Goal: Task Accomplishment & Management: Manage account settings

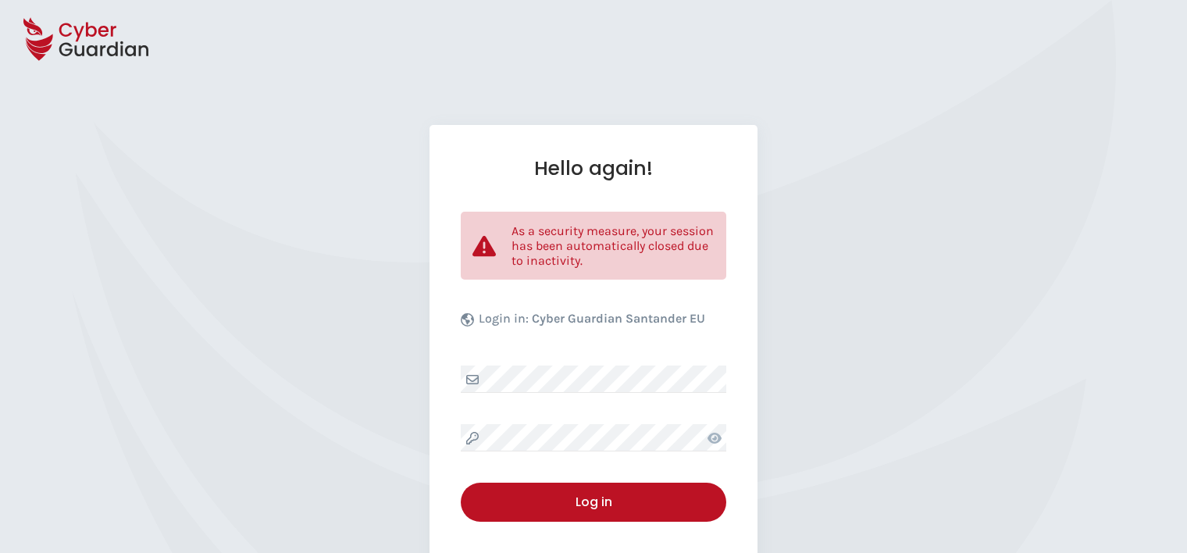
select select "English"
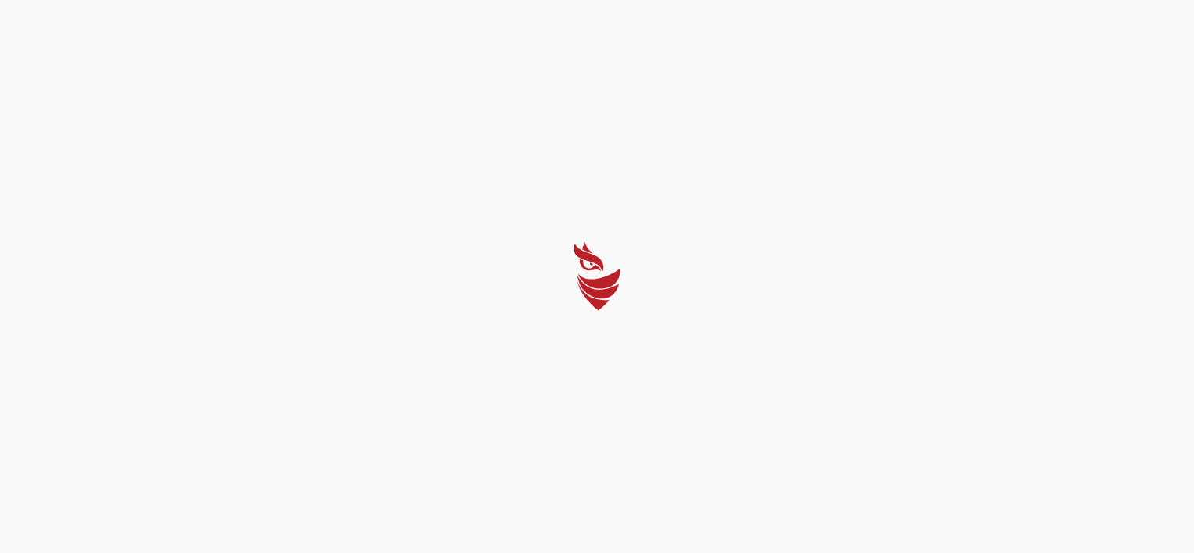
select select "English"
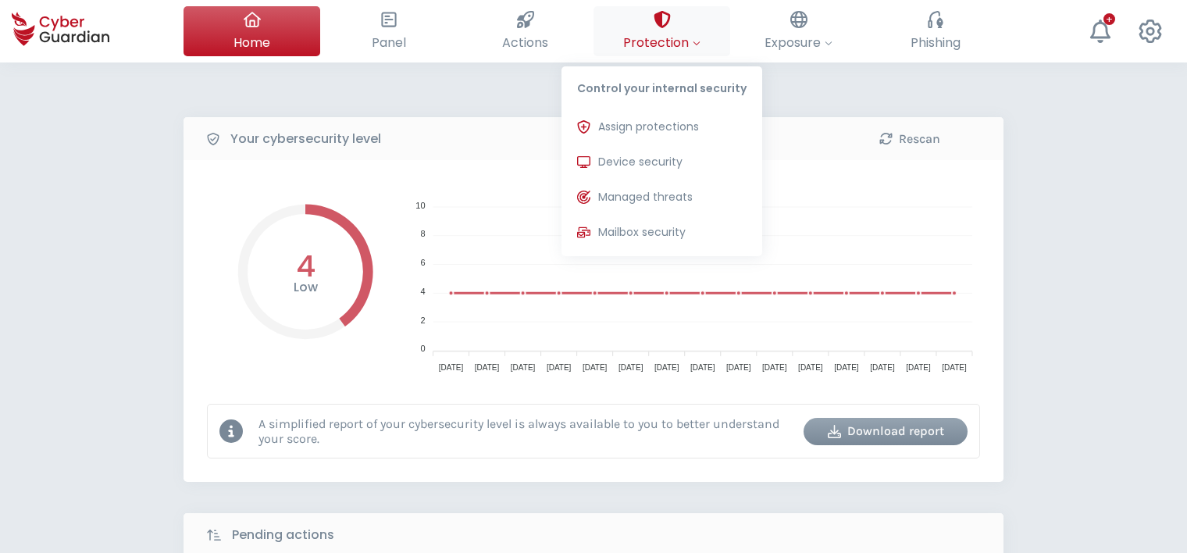
click at [698, 34] on div at bounding box center [697, 43] width 8 height 20
click at [651, 164] on span "Device security" at bounding box center [640, 162] width 84 height 16
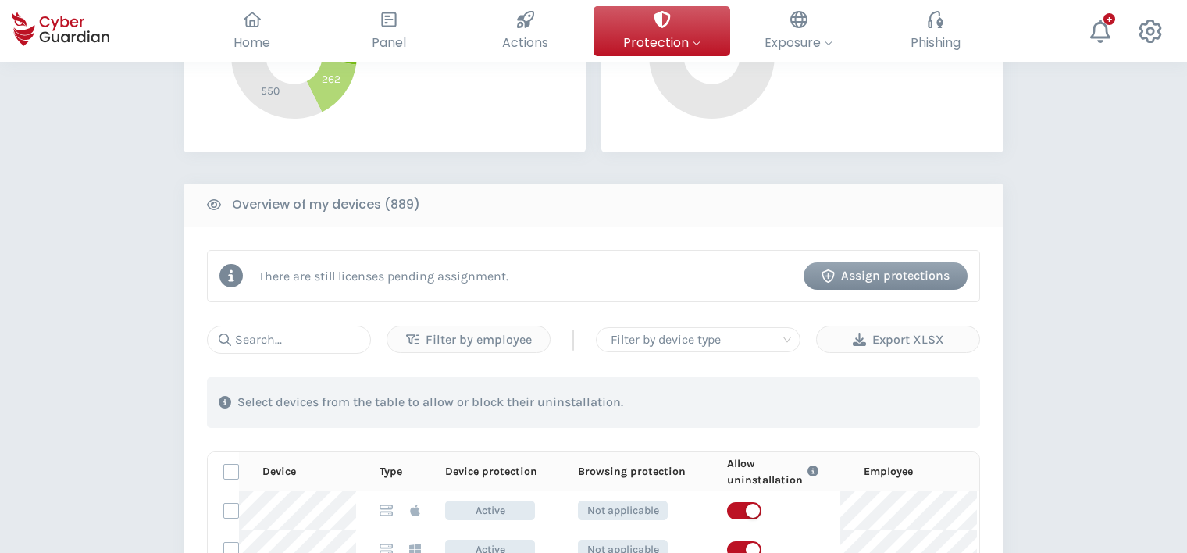
scroll to position [625, 0]
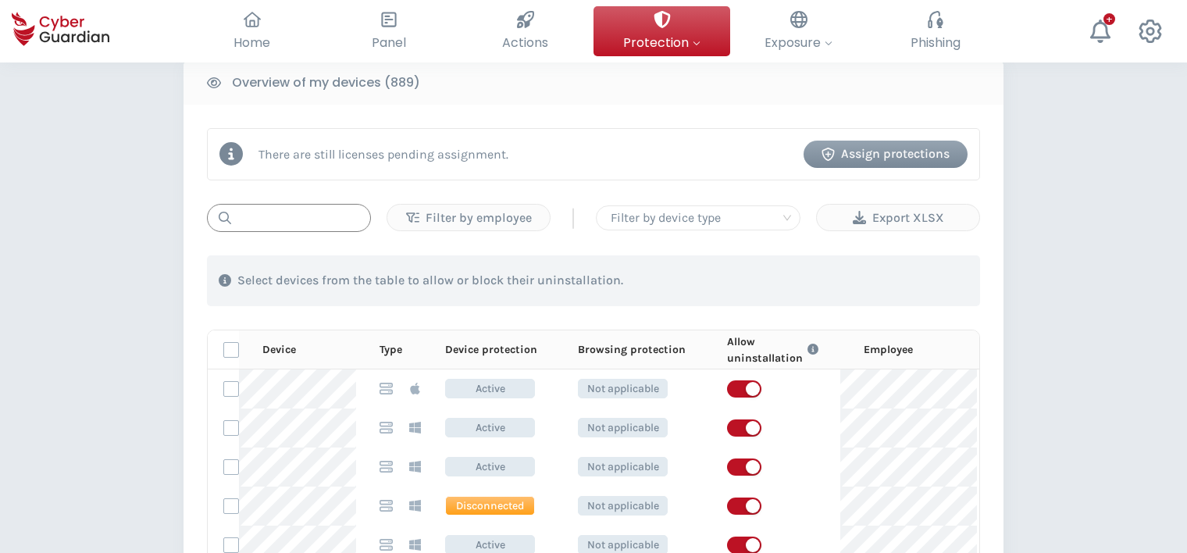
click at [302, 216] on input "text" at bounding box center [289, 218] width 164 height 28
paste input "macTMD6V"
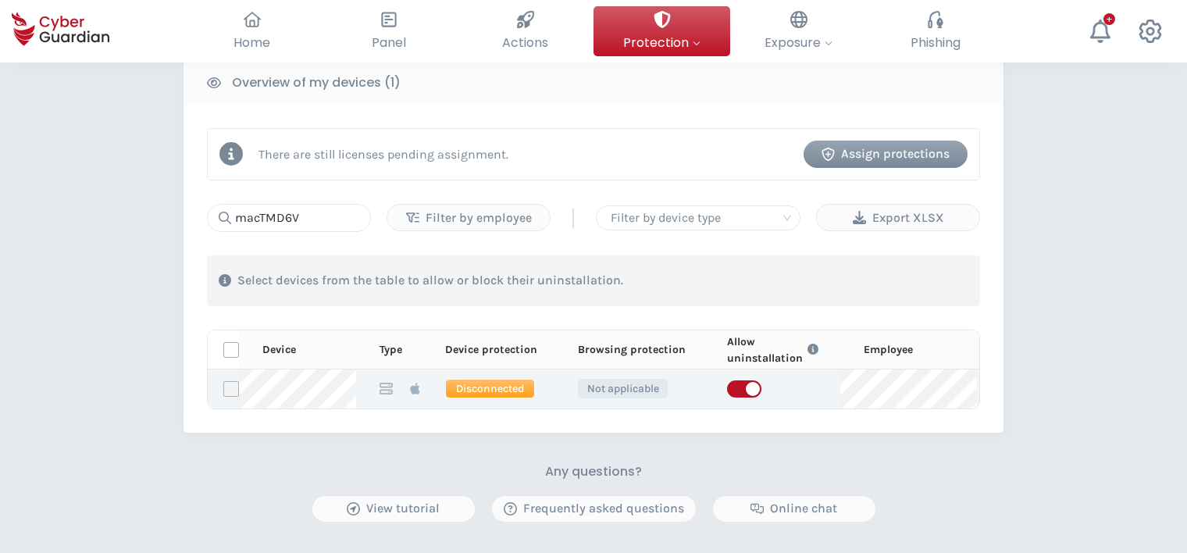
click at [230, 391] on label at bounding box center [231, 389] width 16 height 16
click at [224, 391] on input "checkbox" at bounding box center [224, 389] width 0 height 14
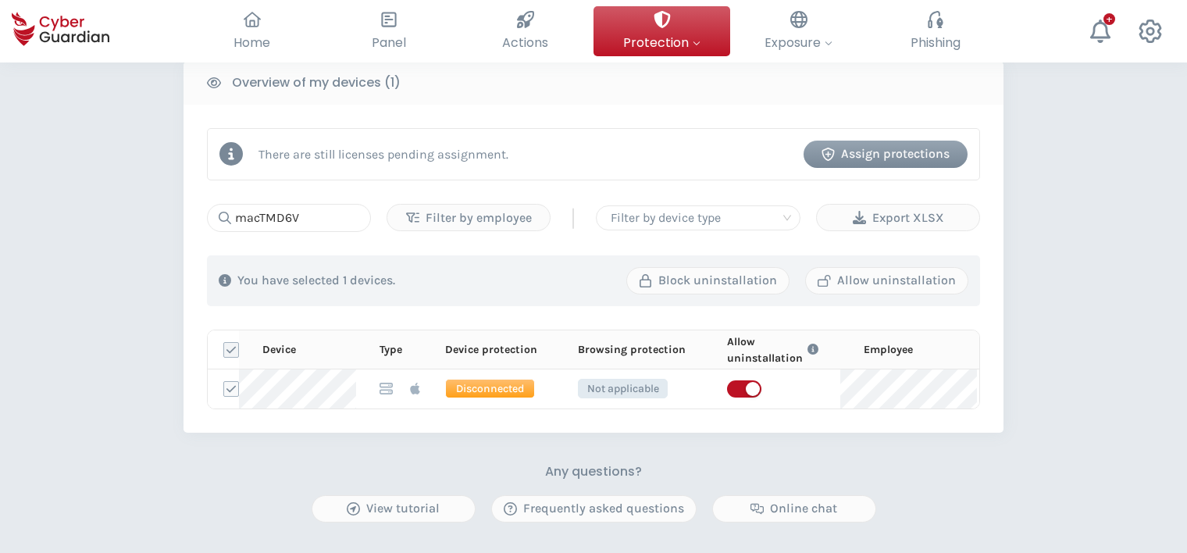
click at [232, 347] on icon at bounding box center [231, 349] width 11 height 11
click at [224, 347] on input "checkbox" at bounding box center [224, 350] width 0 height 14
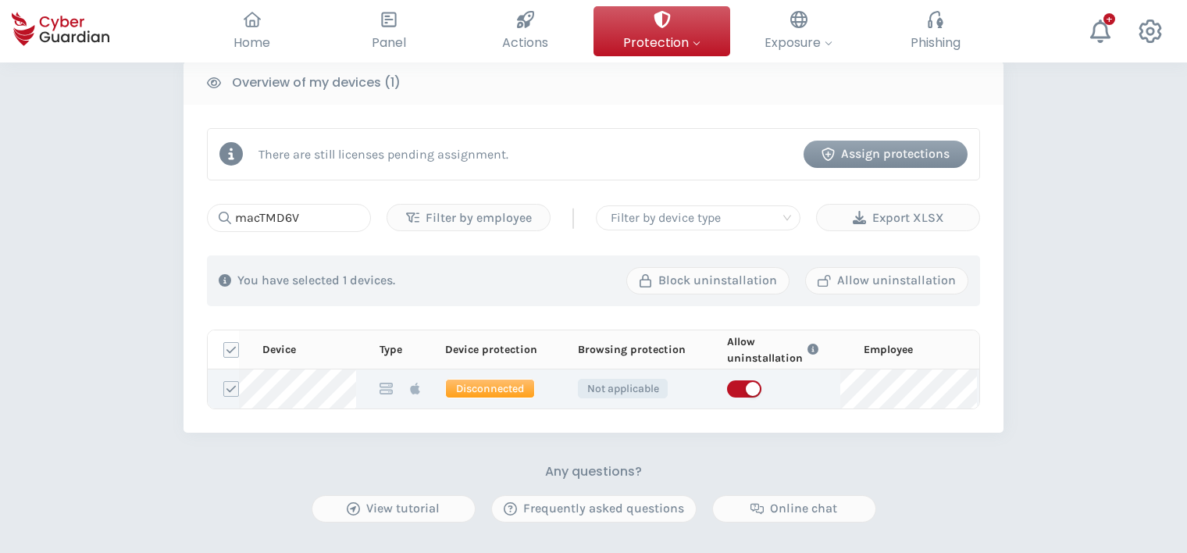
click at [226, 387] on icon at bounding box center [231, 389] width 11 height 11
click at [224, 387] on input "checkbox" at bounding box center [224, 389] width 0 height 14
click at [230, 376] on td at bounding box center [223, 388] width 31 height 39
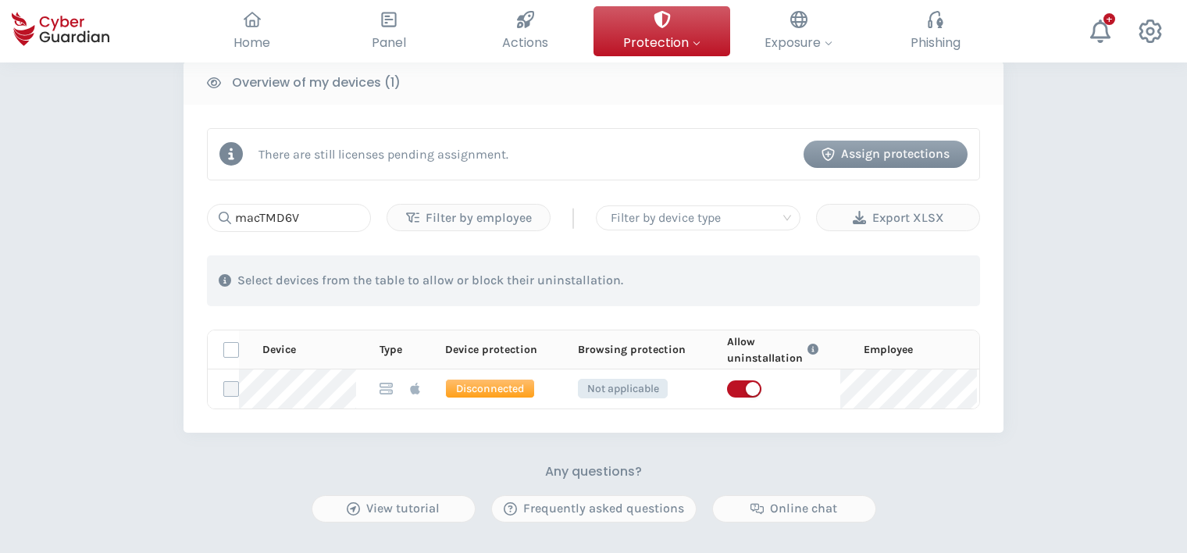
click at [231, 387] on label at bounding box center [231, 389] width 16 height 16
click at [224, 387] on input "checkbox" at bounding box center [224, 389] width 0 height 14
click at [369, 219] on input "macTMD6V" at bounding box center [289, 218] width 164 height 28
paste input "2THW6"
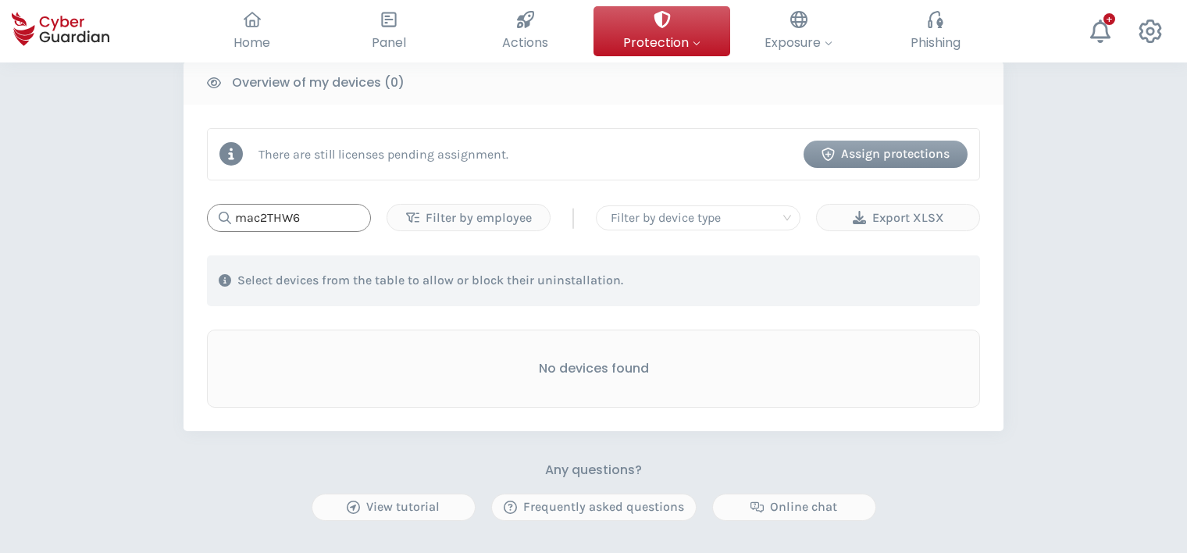
click at [331, 212] on input "mac2THW6" at bounding box center [289, 218] width 164 height 28
paste input "TMD6V"
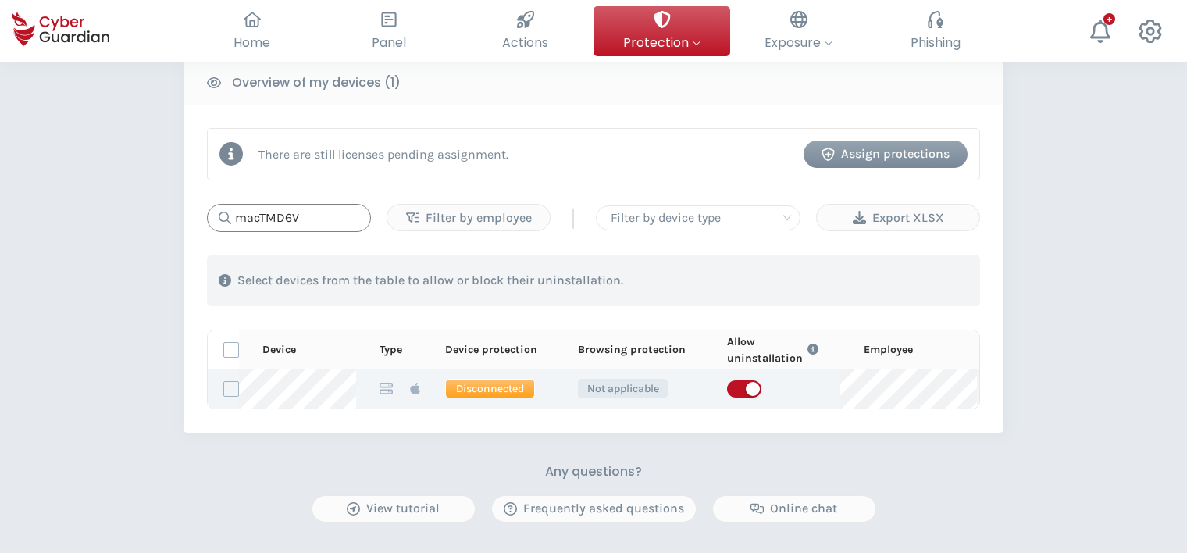
type input "macTMD6V"
click at [412, 387] on icon at bounding box center [414, 389] width 9 height 12
click at [499, 384] on span "Disconnected" at bounding box center [490, 389] width 90 height 20
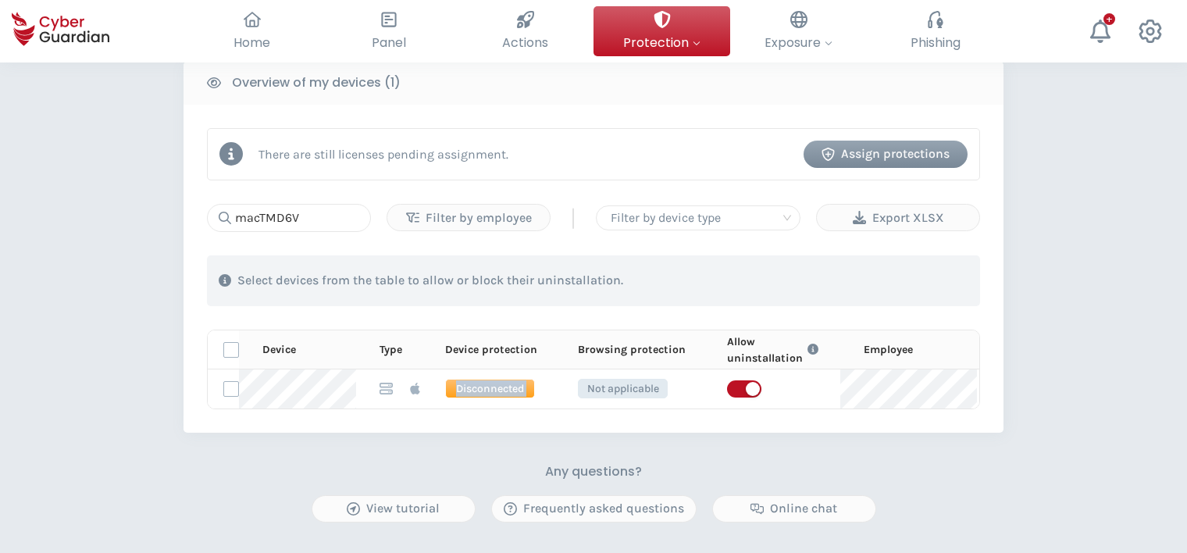
click at [755, 219] on div at bounding box center [698, 218] width 187 height 22
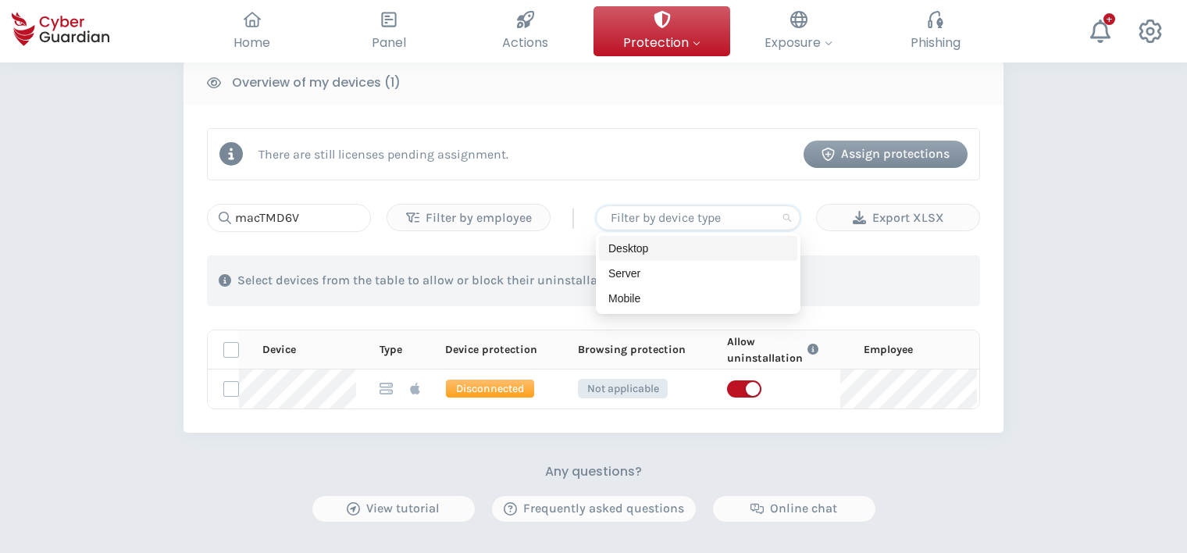
click at [515, 273] on p "Select devices from the table to allow or block their uninstallation." at bounding box center [430, 281] width 386 height 16
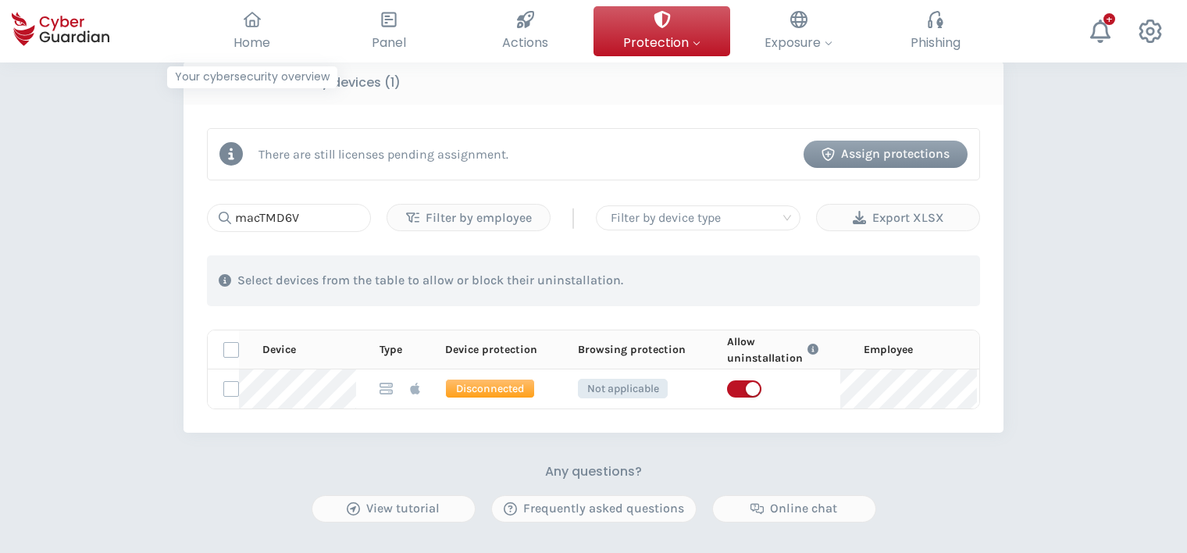
click at [663, 30] on div at bounding box center [662, 19] width 17 height 27
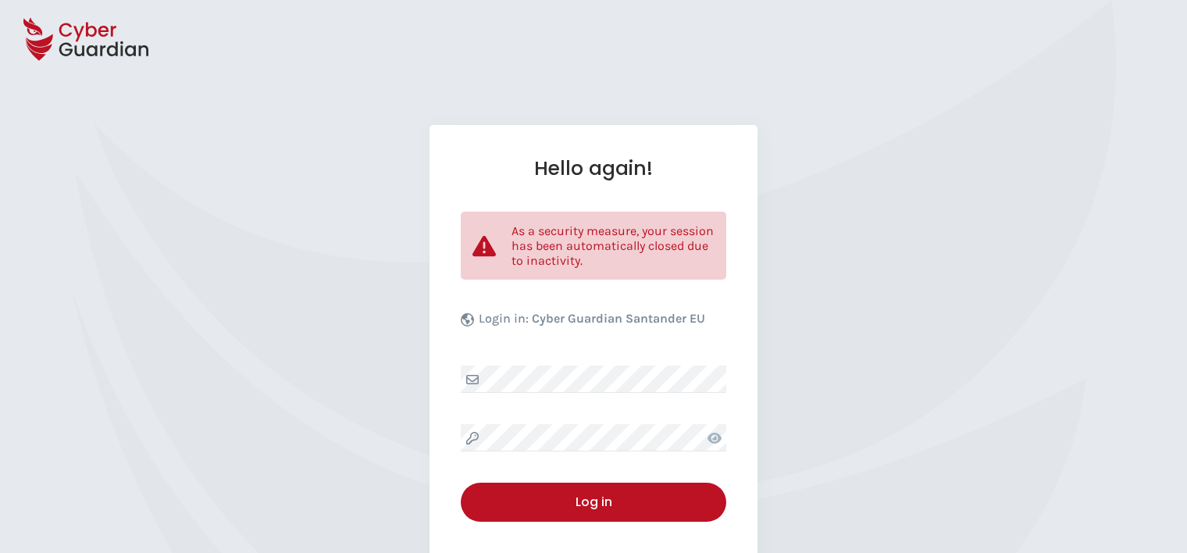
select select "English"
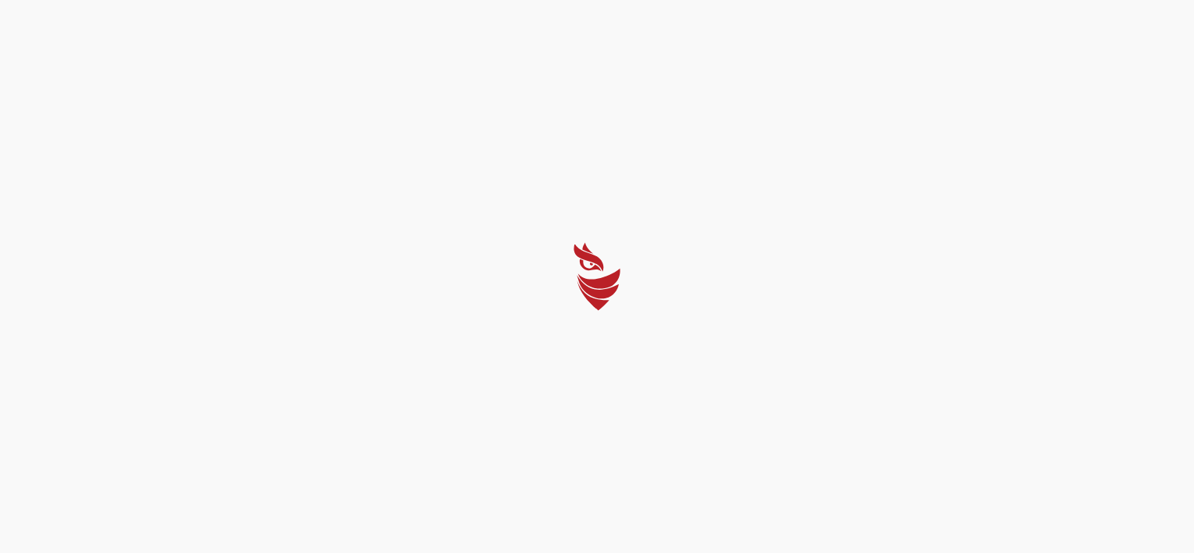
select select "English"
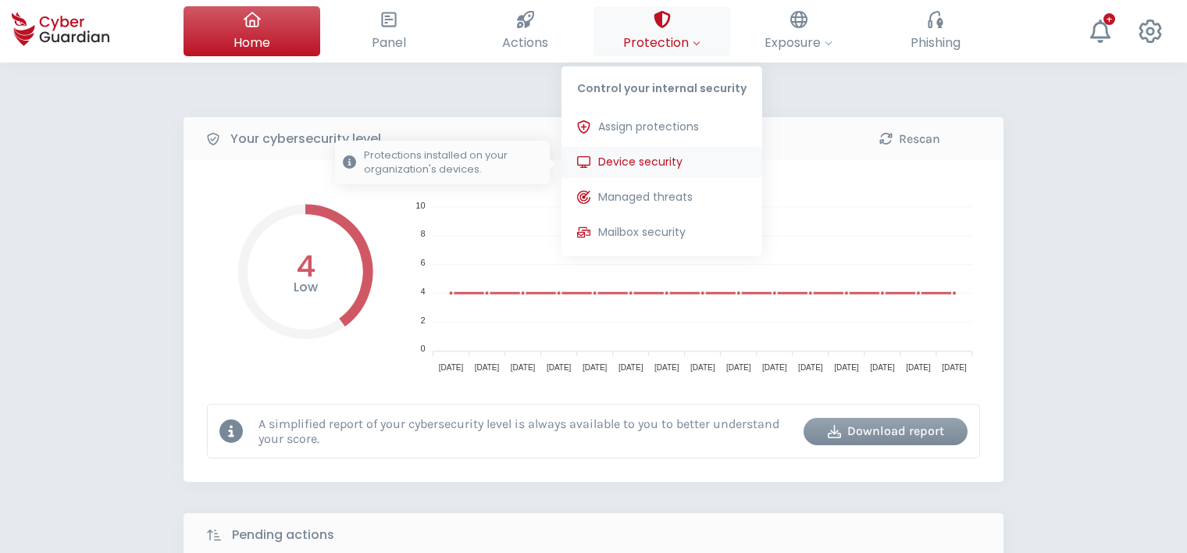
click at [658, 157] on span "Device security" at bounding box center [640, 162] width 84 height 16
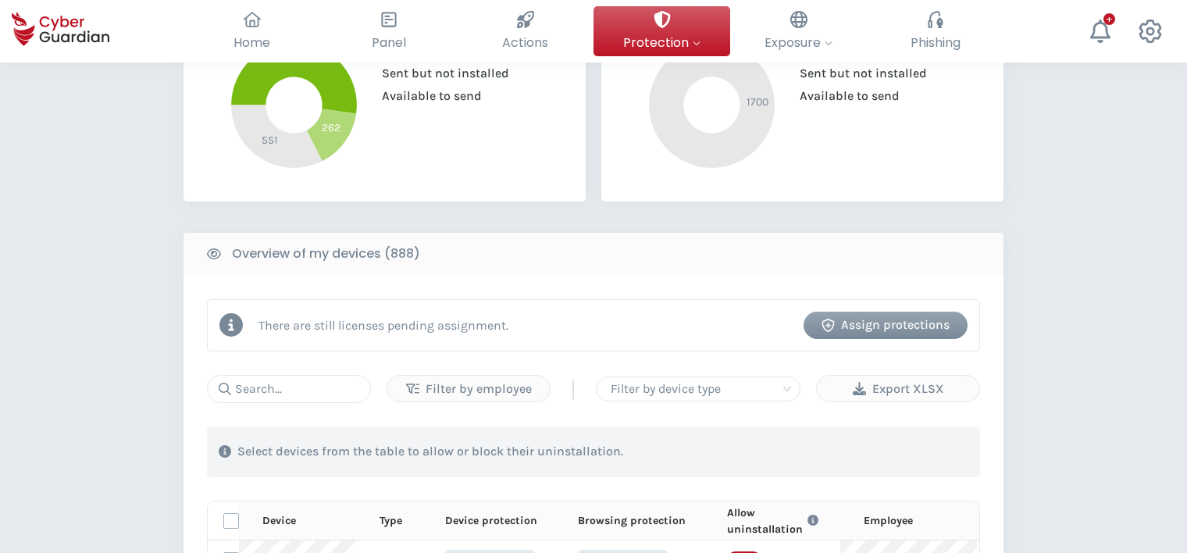
scroll to position [547, 0]
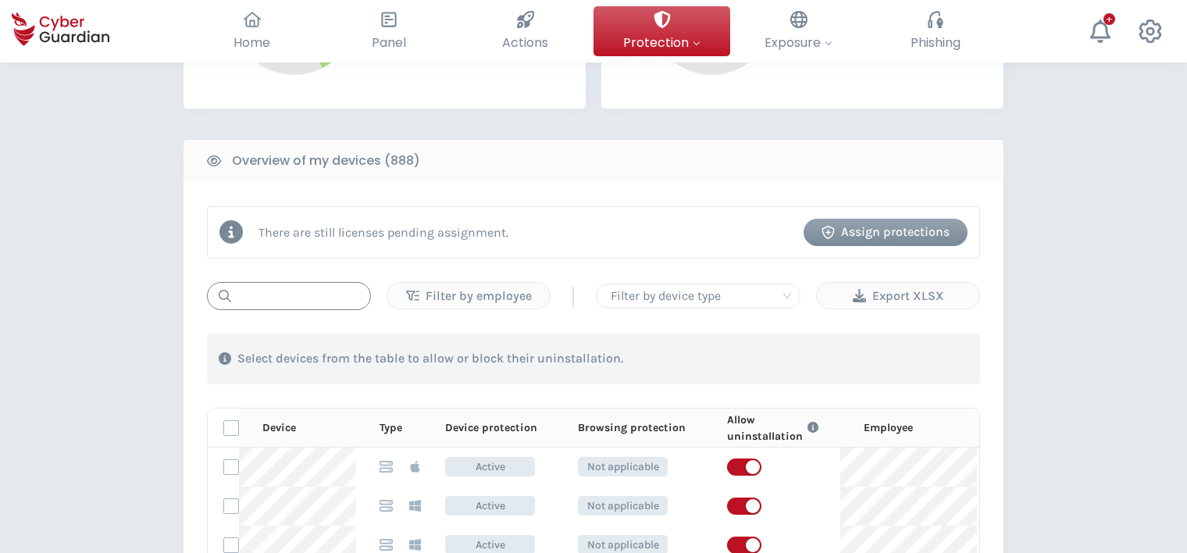
click at [306, 303] on input "text" at bounding box center [289, 296] width 164 height 28
paste input "macTMD6V"
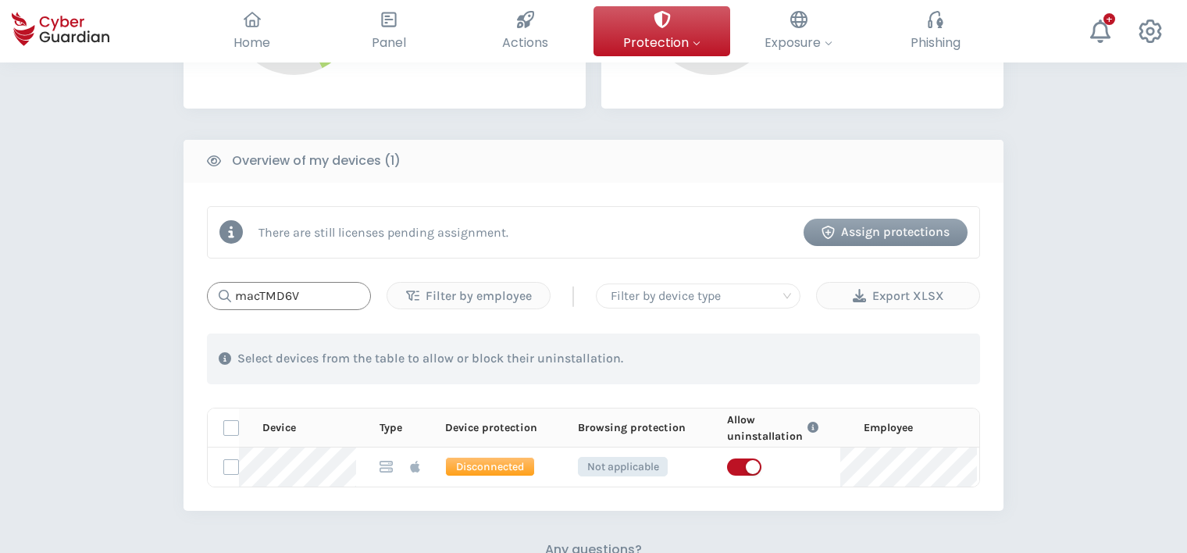
click at [309, 282] on input "macTMD6V" at bounding box center [289, 296] width 164 height 28
paste input "2THW6"
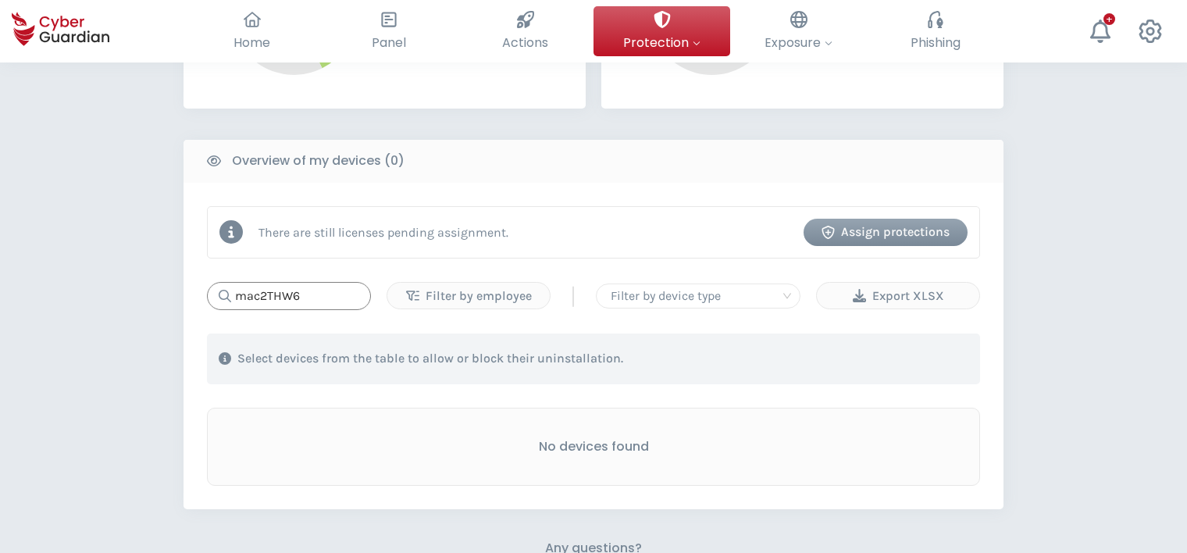
type input "mac2THW6"
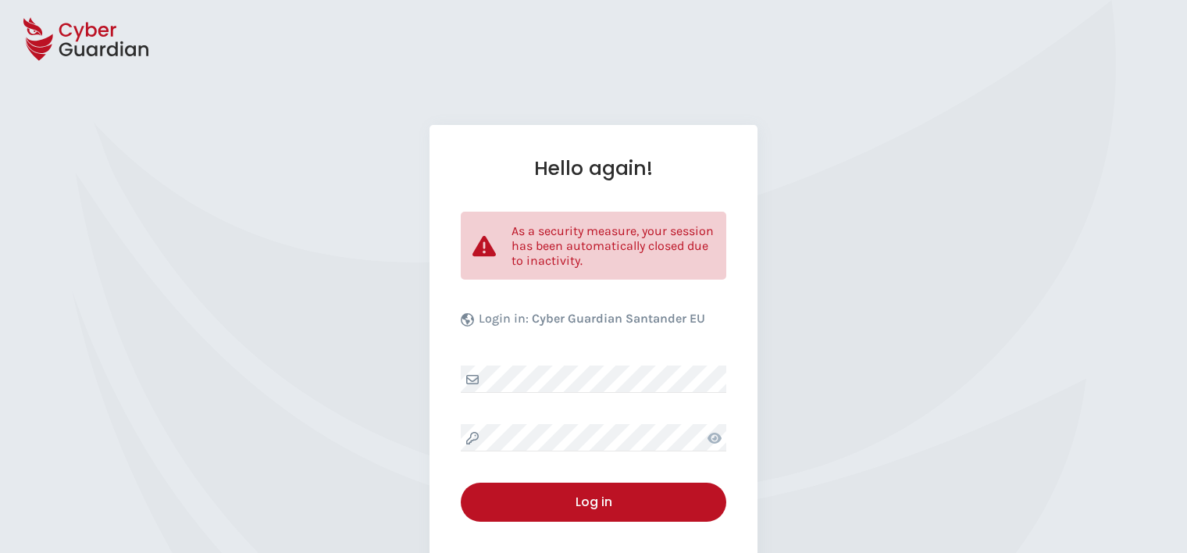
select select "English"
